Goal: Find contact information: Find contact information

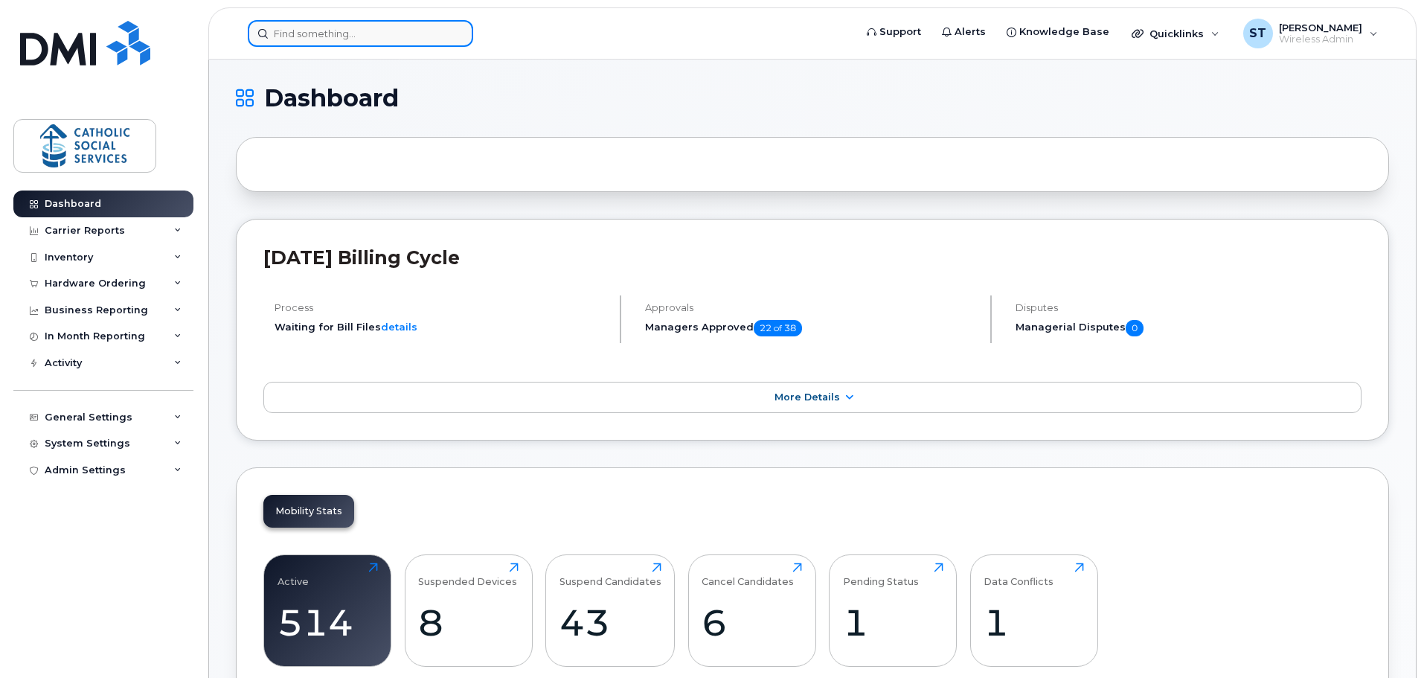
click at [387, 36] on input at bounding box center [360, 33] width 225 height 27
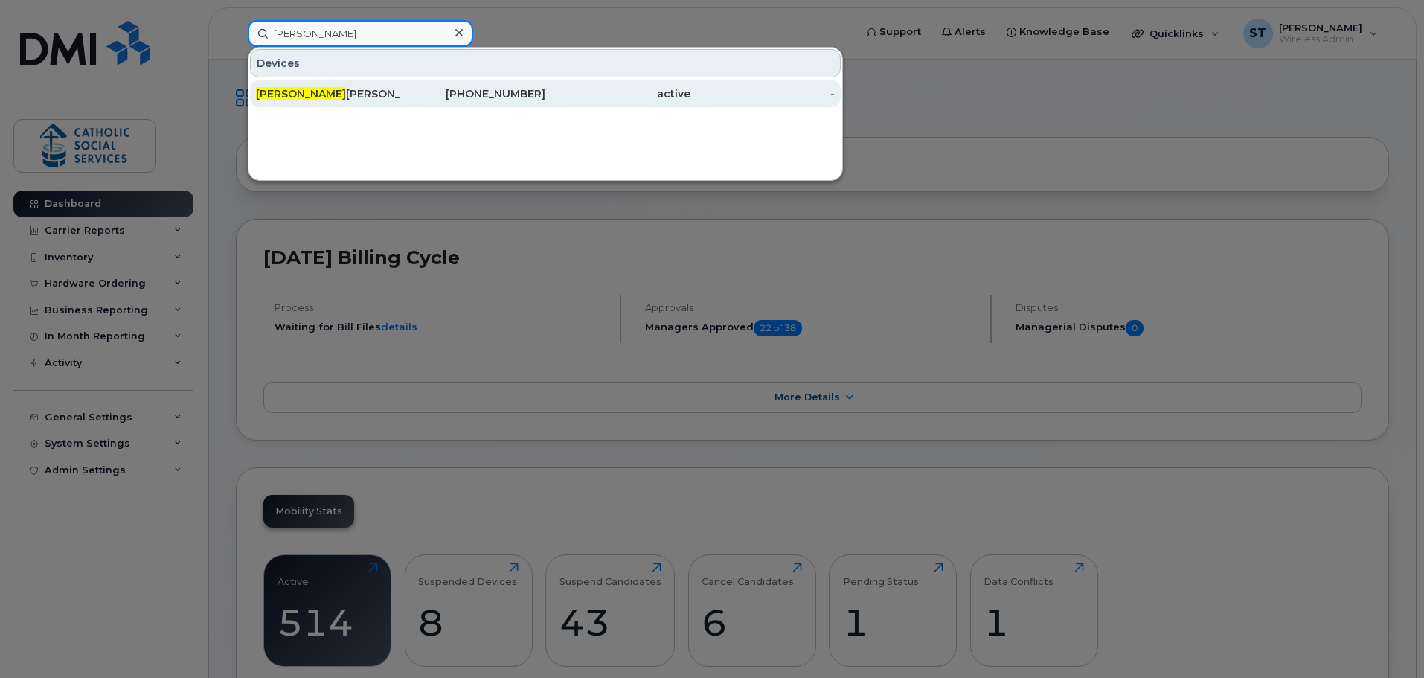
type input "vera"
click at [376, 93] on div "Vera Fischer" at bounding box center [328, 93] width 145 height 15
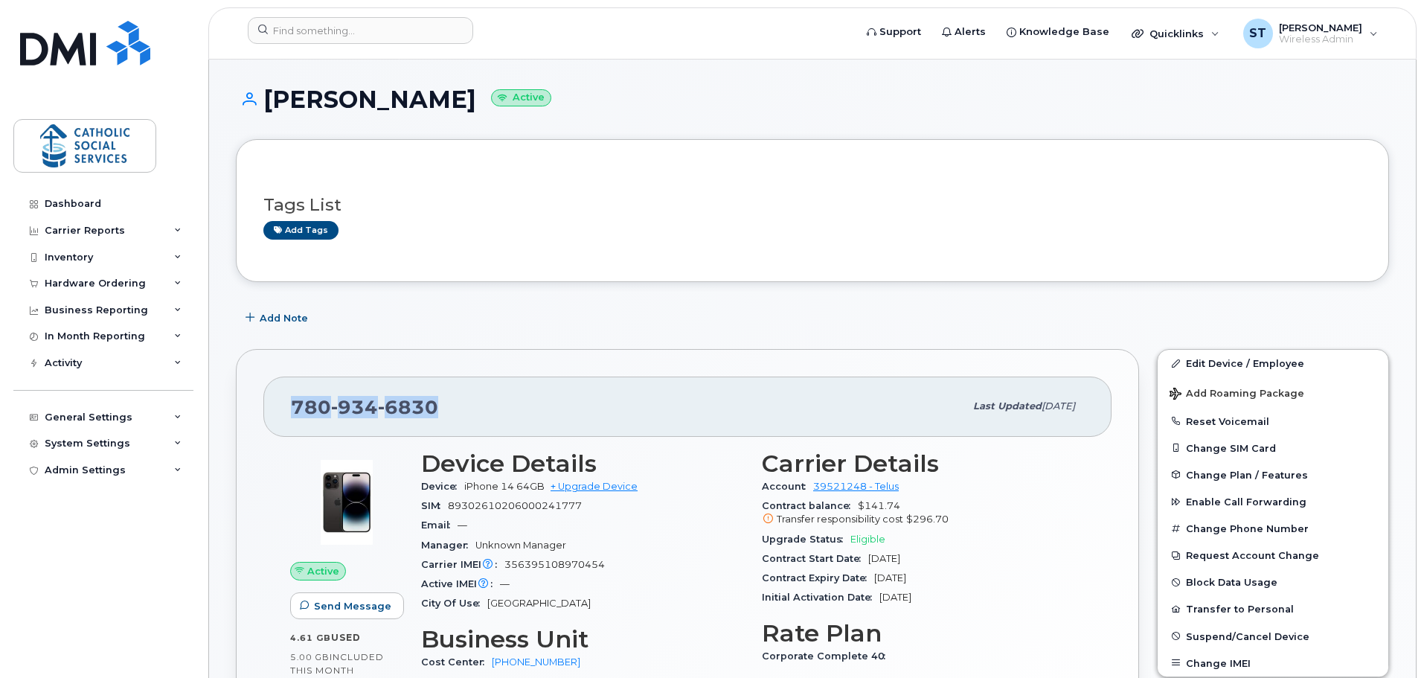
drag, startPoint x: 443, startPoint y: 404, endPoint x: 295, endPoint y: 401, distance: 148.0
click at [295, 401] on div "[PHONE_NUMBER]" at bounding box center [627, 405] width 673 height 31
copy span "[PHONE_NUMBER]"
